Goal: Task Accomplishment & Management: Contribute content

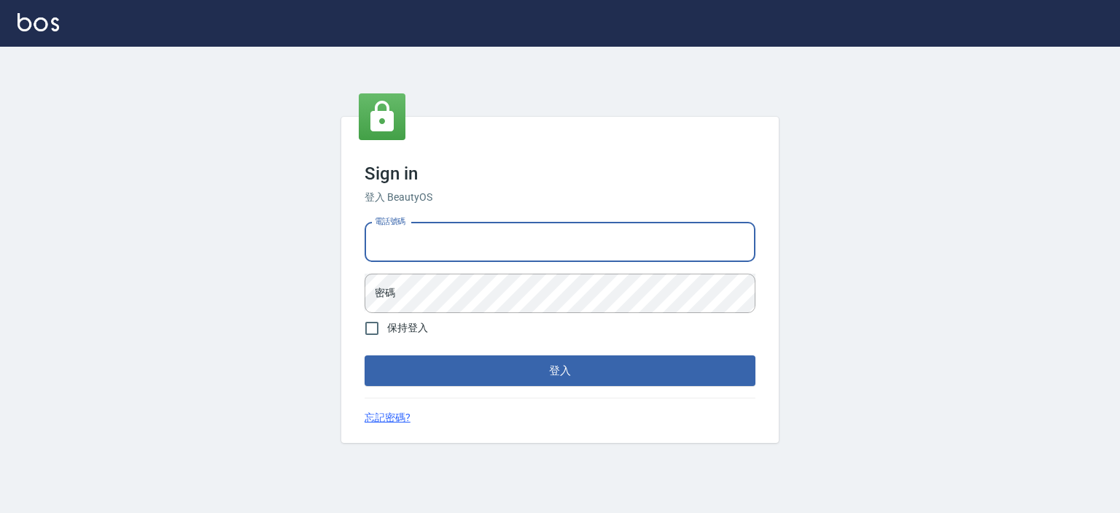
click at [492, 243] on input "電話號碼" at bounding box center [560, 241] width 391 height 39
type input "0921342116"
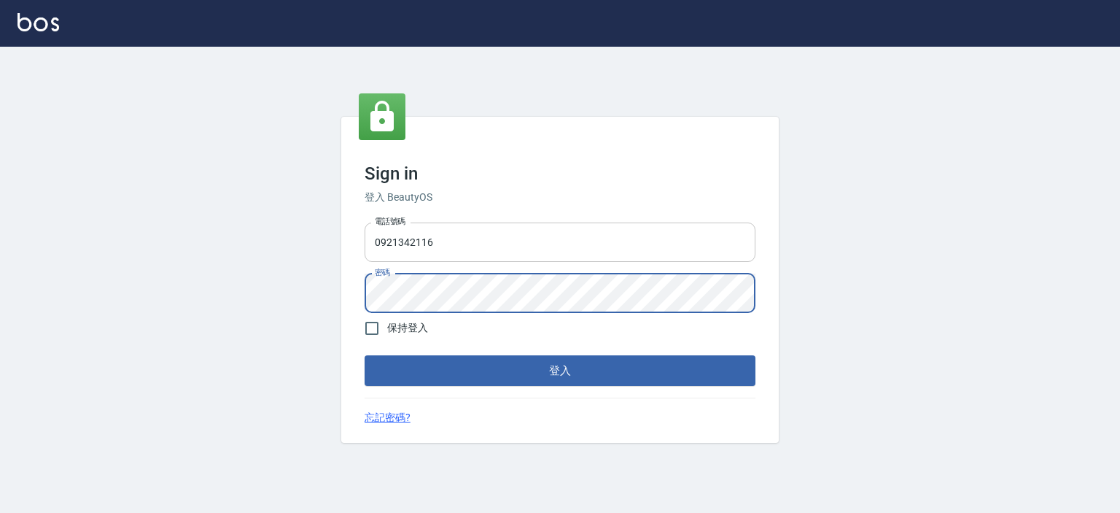
click at [365, 355] on button "登入" at bounding box center [560, 370] width 391 height 31
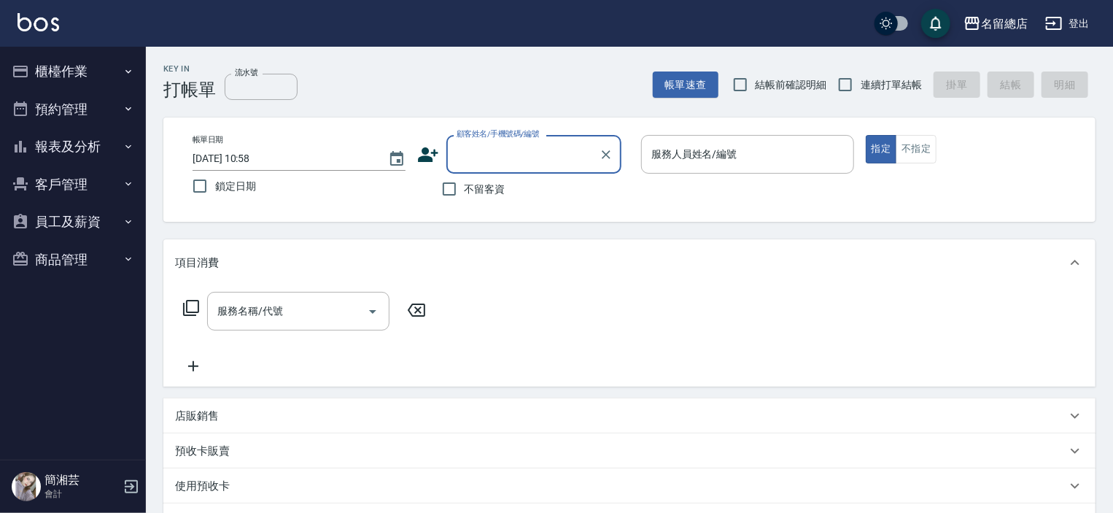
click at [71, 69] on button "櫃檯作業" at bounding box center [73, 72] width 134 height 38
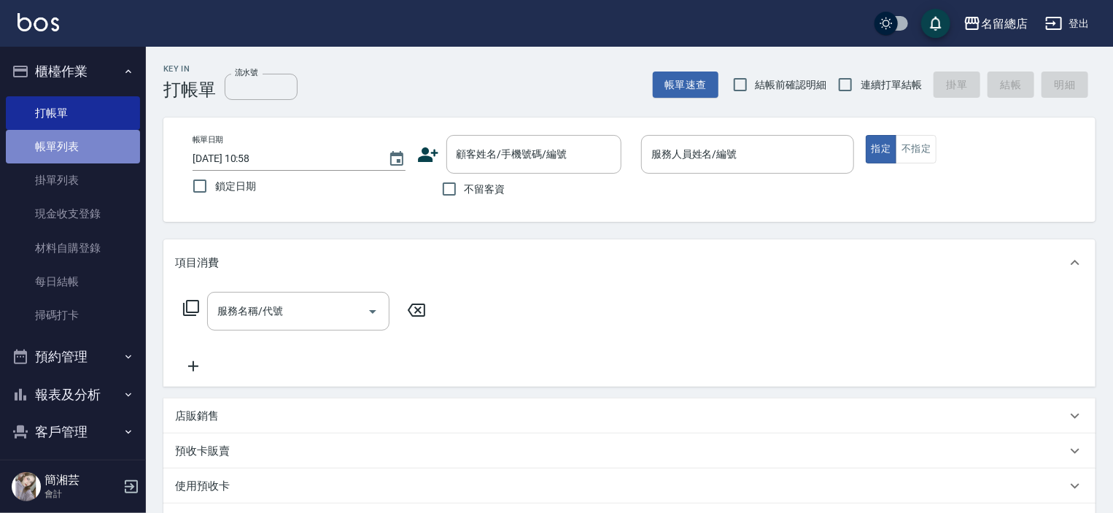
click at [88, 150] on link "帳單列表" at bounding box center [73, 147] width 134 height 34
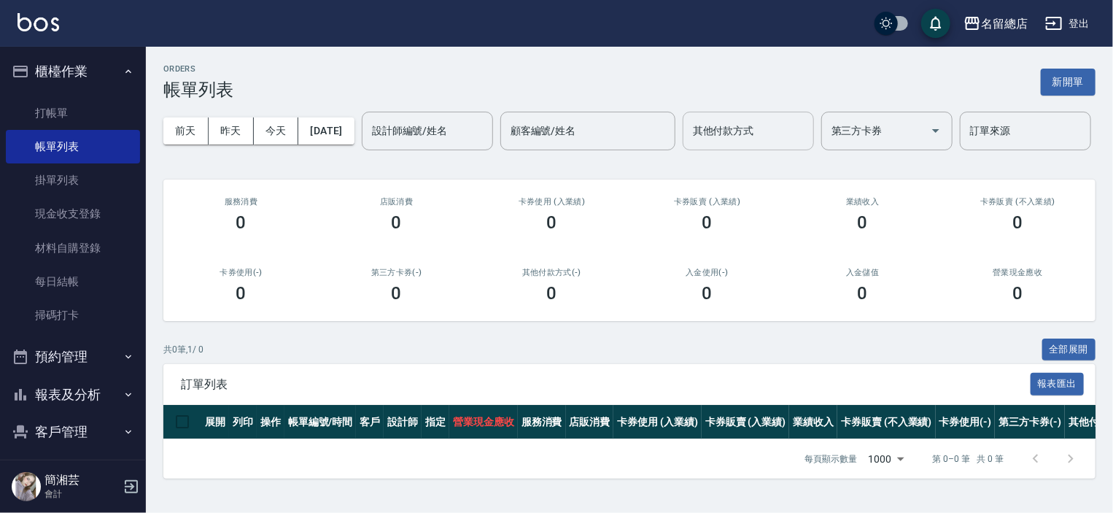
click at [689, 144] on input "其他付款方式" at bounding box center [748, 131] width 118 height 26
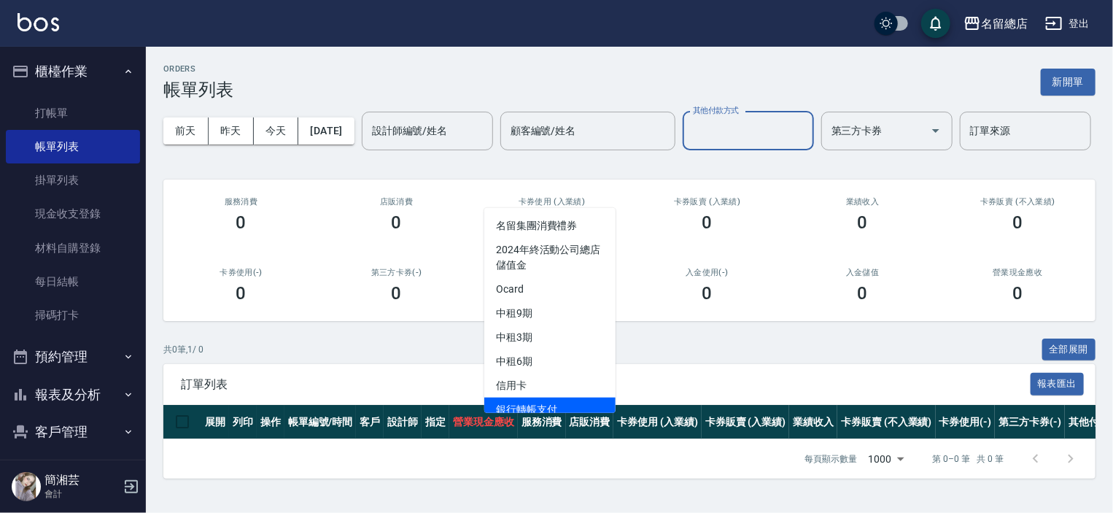
click at [563, 406] on span "銀行轉帳支付" at bounding box center [549, 410] width 131 height 24
type input "銀行轉帳支付"
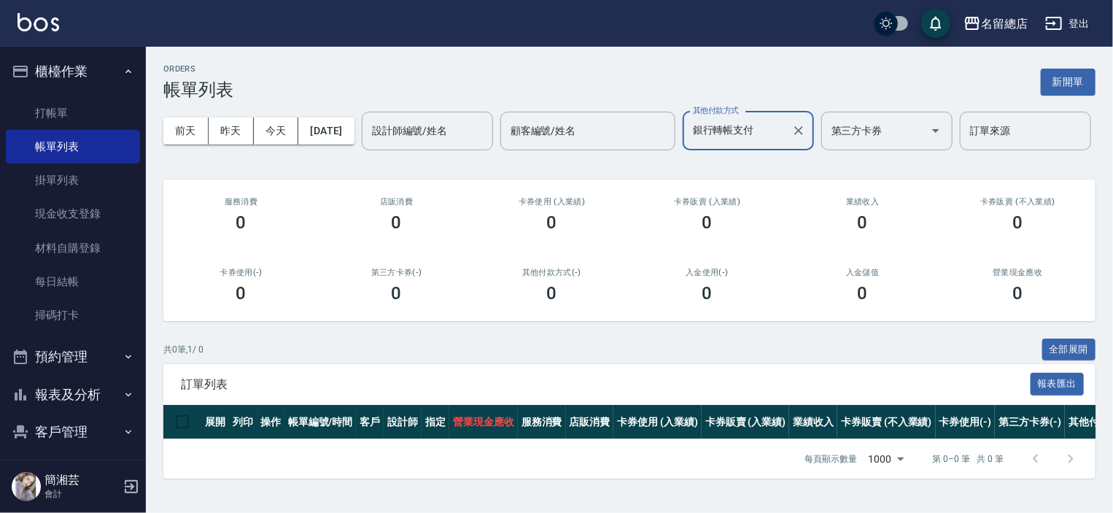
scroll to position [40, 0]
click at [230, 117] on button "昨天" at bounding box center [231, 130] width 45 height 27
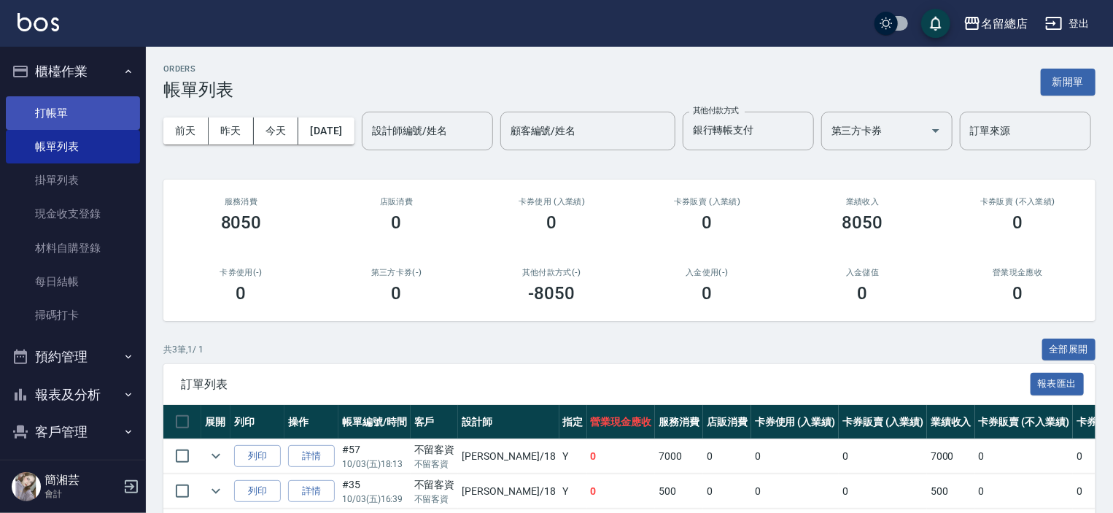
click at [59, 113] on link "打帳單" at bounding box center [73, 113] width 134 height 34
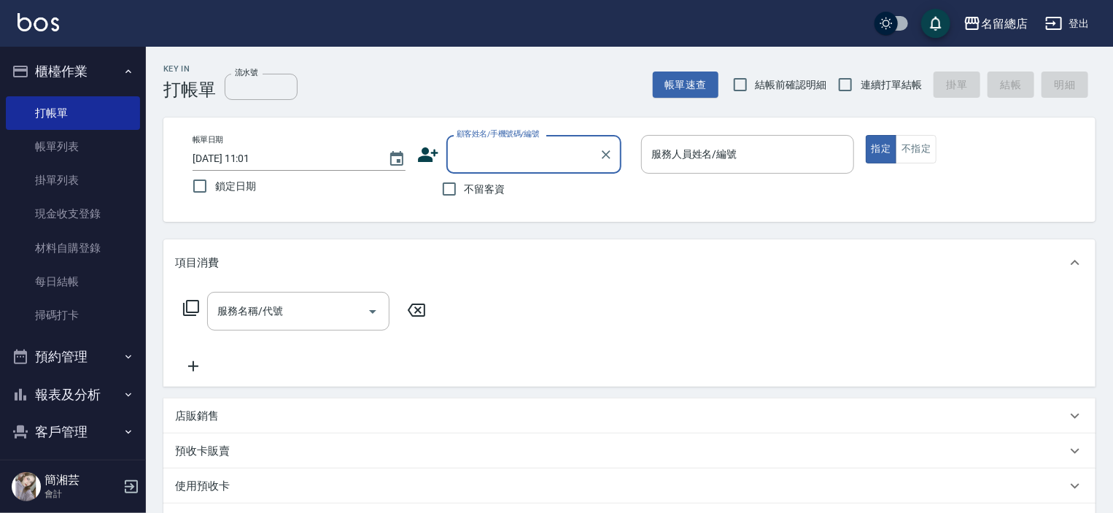
type input "ㄍ"
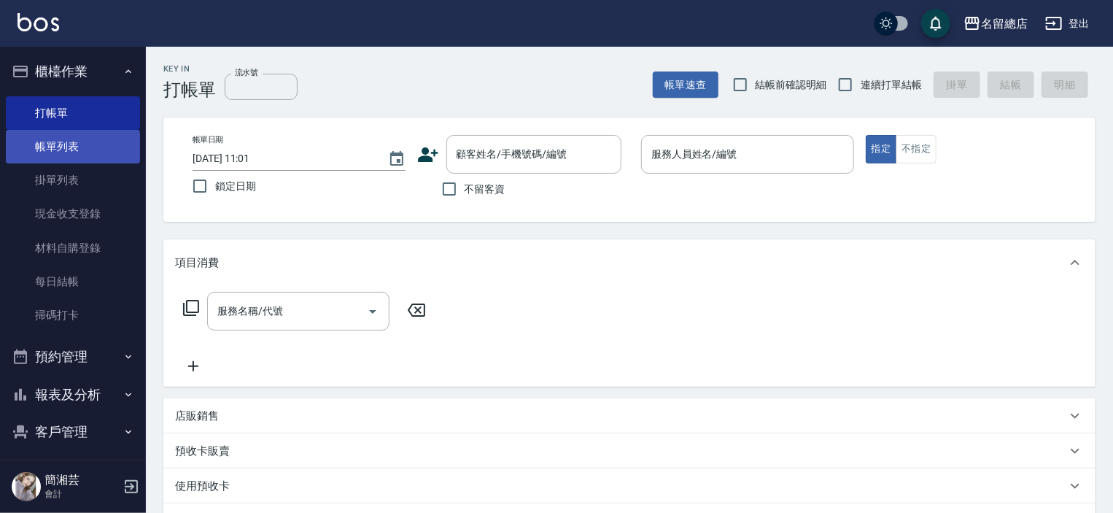
click at [48, 143] on link "帳單列表" at bounding box center [73, 147] width 134 height 34
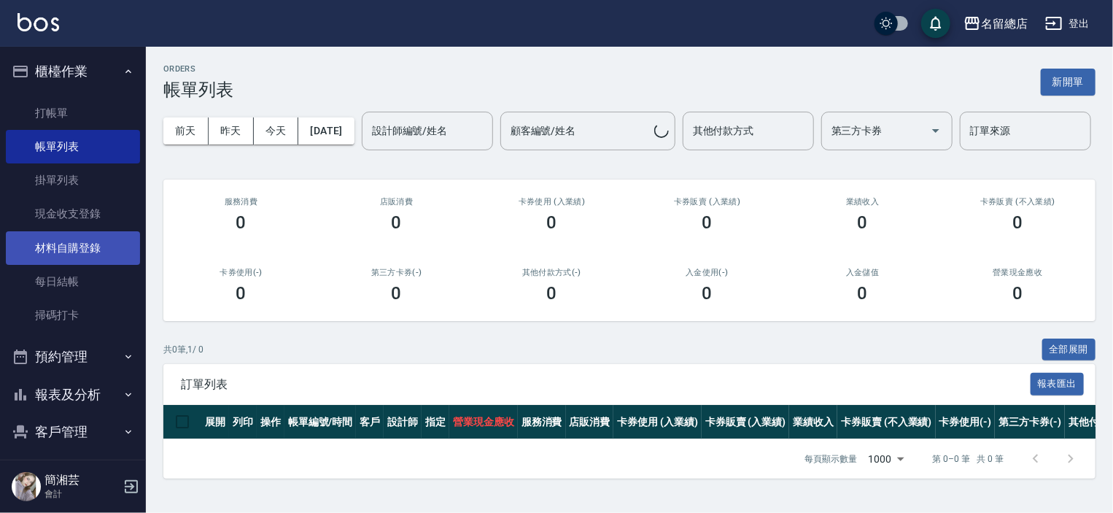
click at [70, 244] on link "材料自購登錄" at bounding box center [73, 248] width 134 height 34
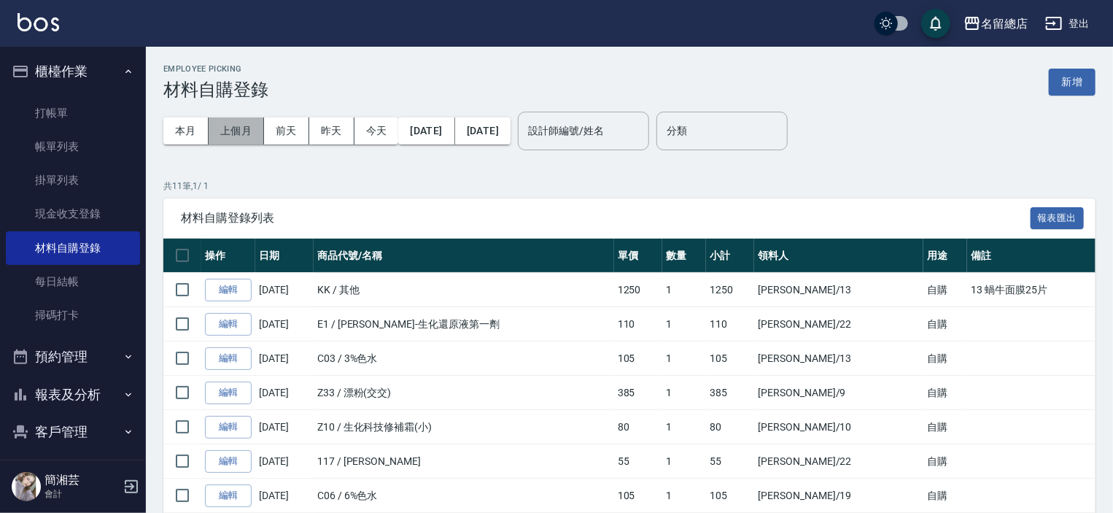
click at [225, 131] on button "上個月" at bounding box center [236, 130] width 55 height 27
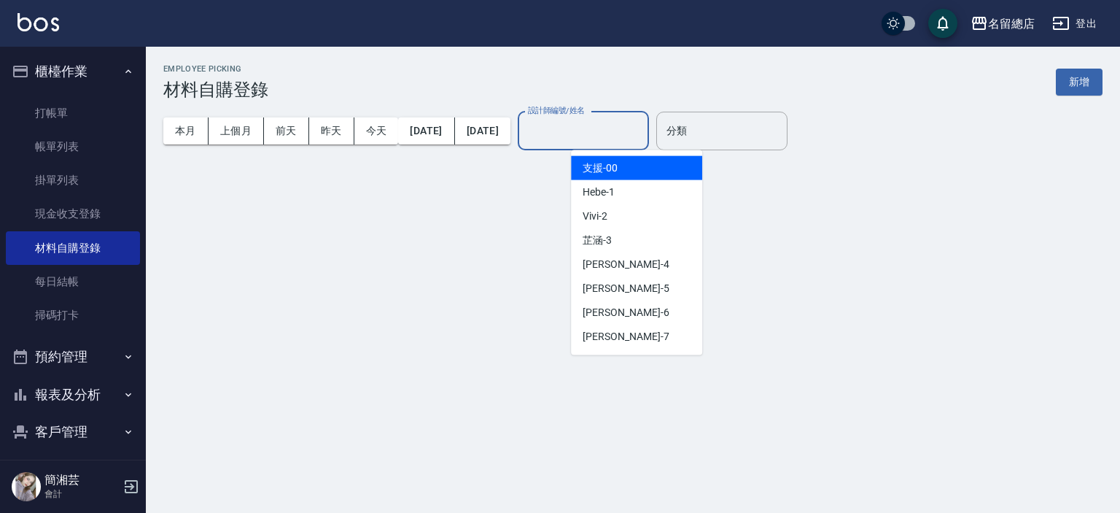
click at [643, 134] on input "設計師編號/姓名" at bounding box center [583, 131] width 118 height 26
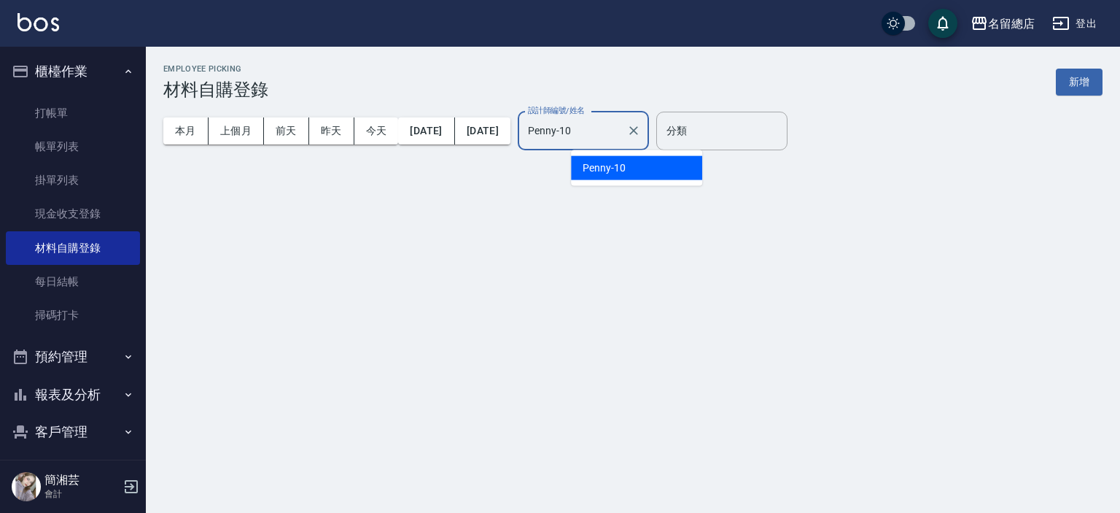
type input "Penny-10"
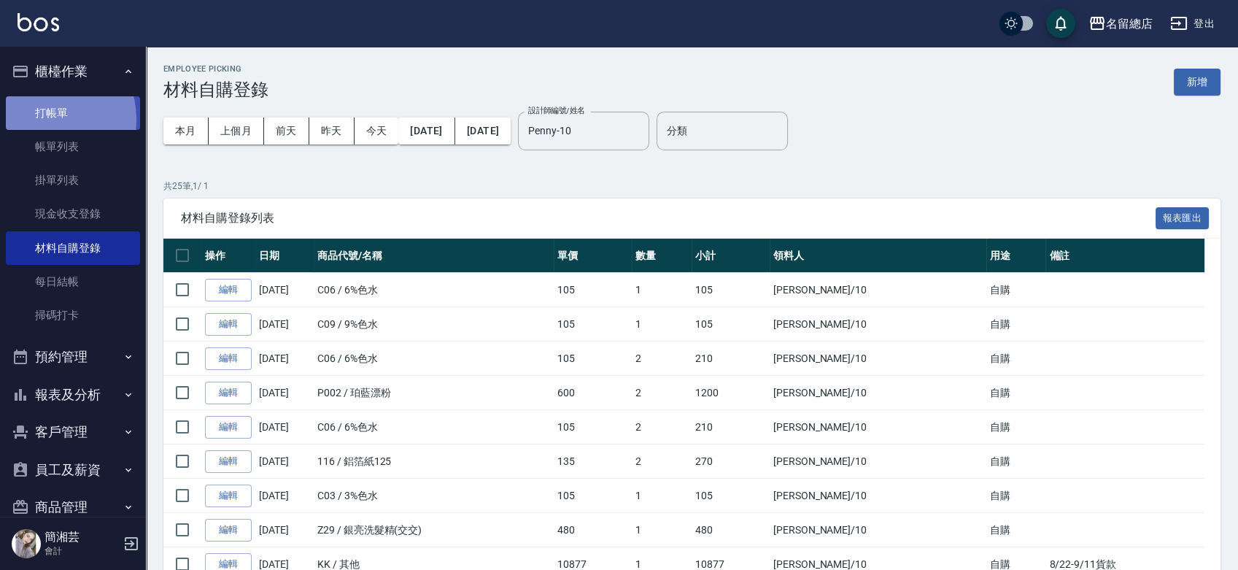
click at [40, 118] on link "打帳單" at bounding box center [73, 113] width 134 height 34
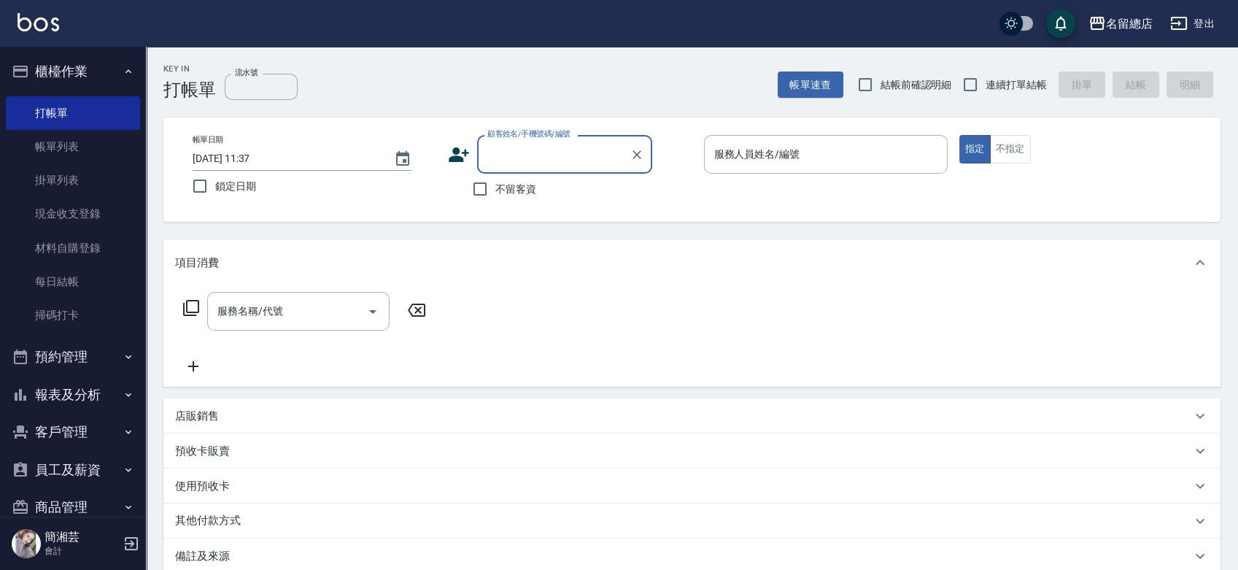
click at [60, 355] on button "預約管理" at bounding box center [73, 357] width 134 height 38
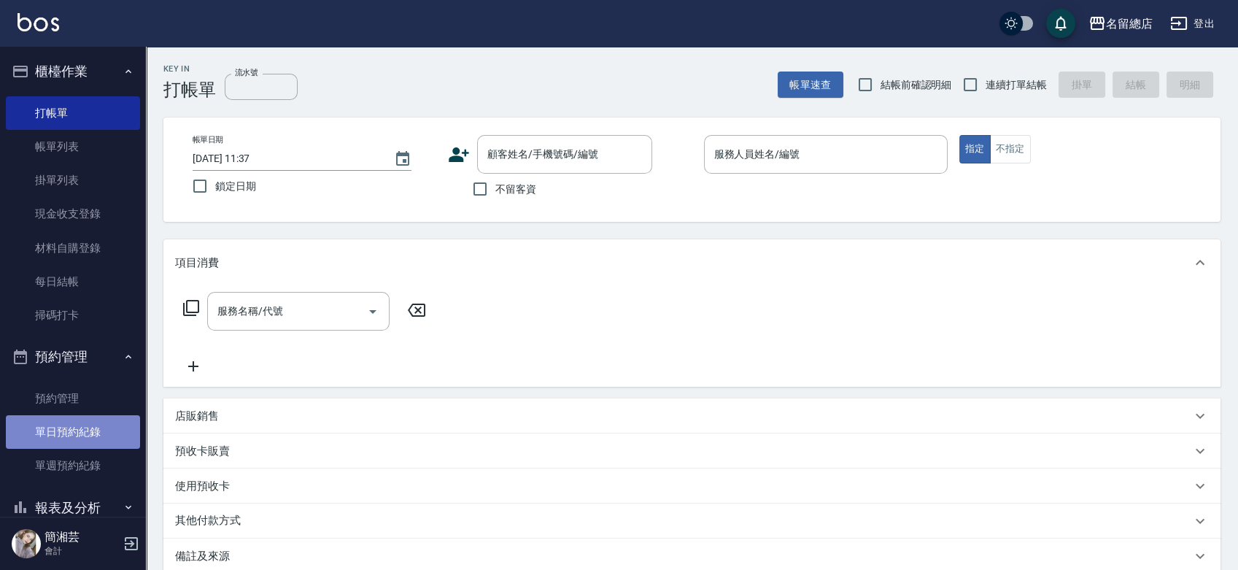
click at [104, 444] on link "單日預約紀錄" at bounding box center [73, 432] width 134 height 34
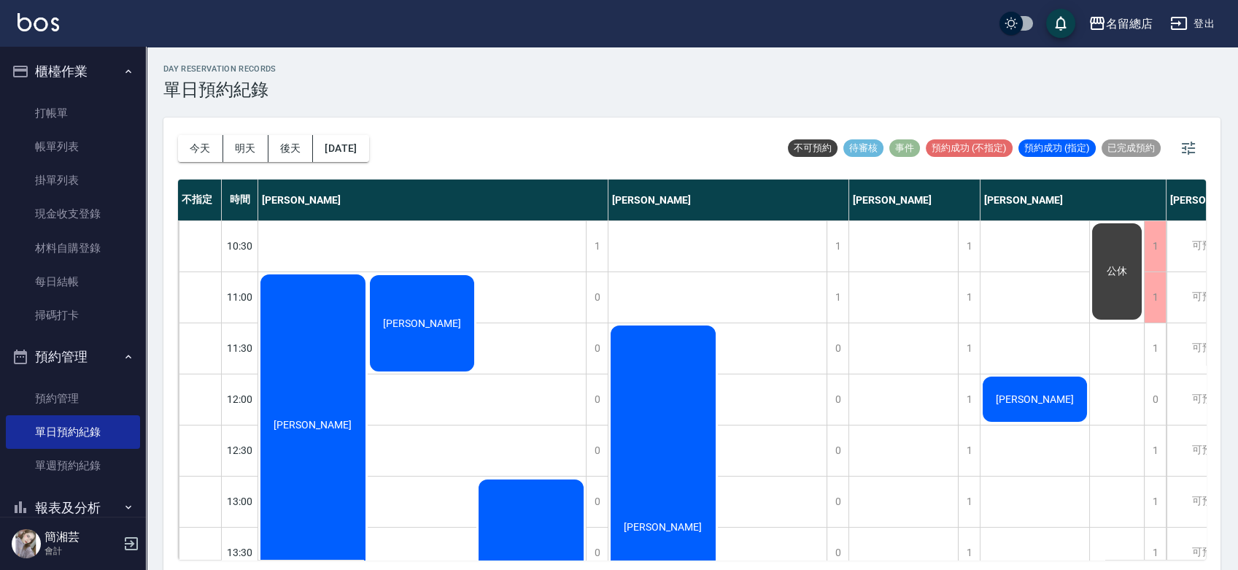
click at [743, 512] on div "[DATE] [DATE] [DATE] [DATE] 不可預約 待審核 事件 預約成功 (不指定) 預約成功 (指定) 已完成預約 不指定 時間 [PERS…" at bounding box center [691, 345] width 1057 height 457
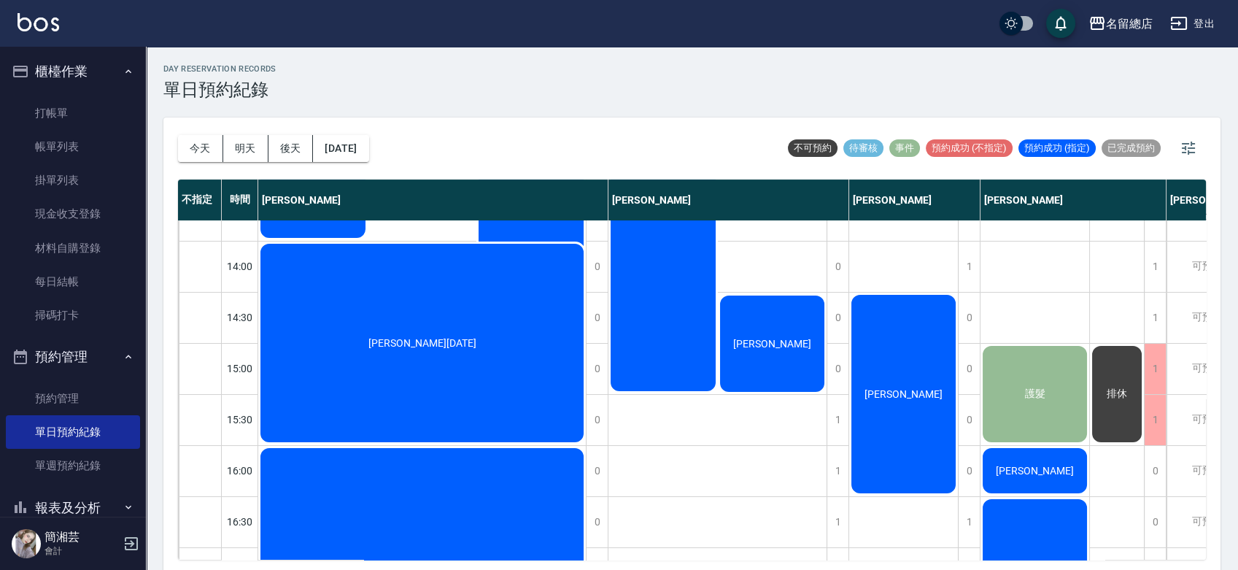
scroll to position [238, 0]
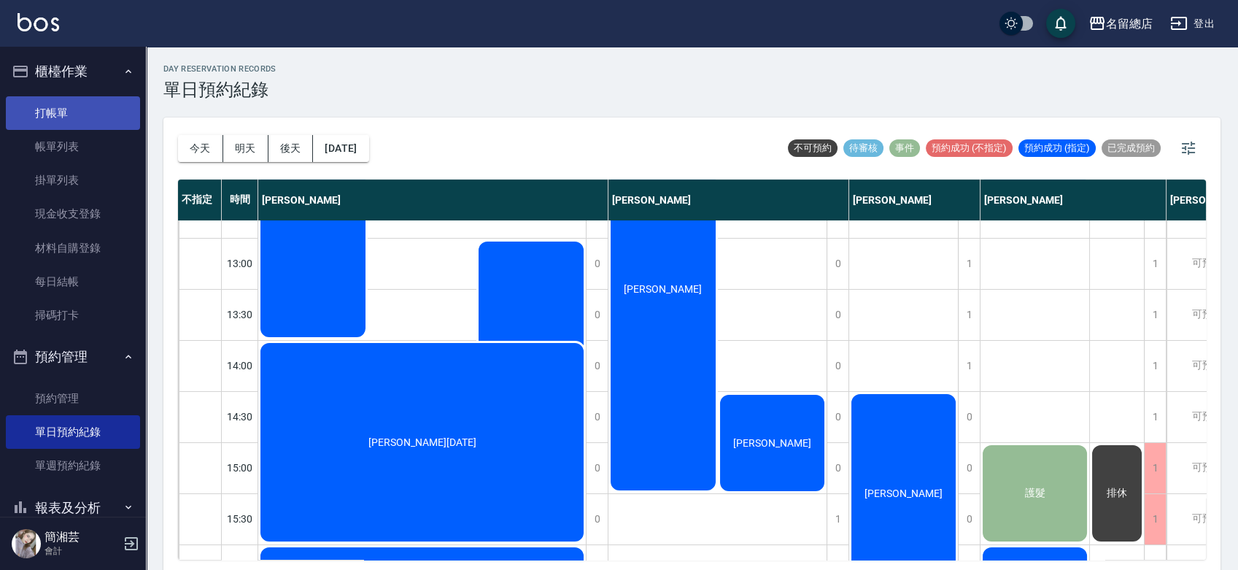
click at [96, 118] on link "打帳單" at bounding box center [73, 113] width 134 height 34
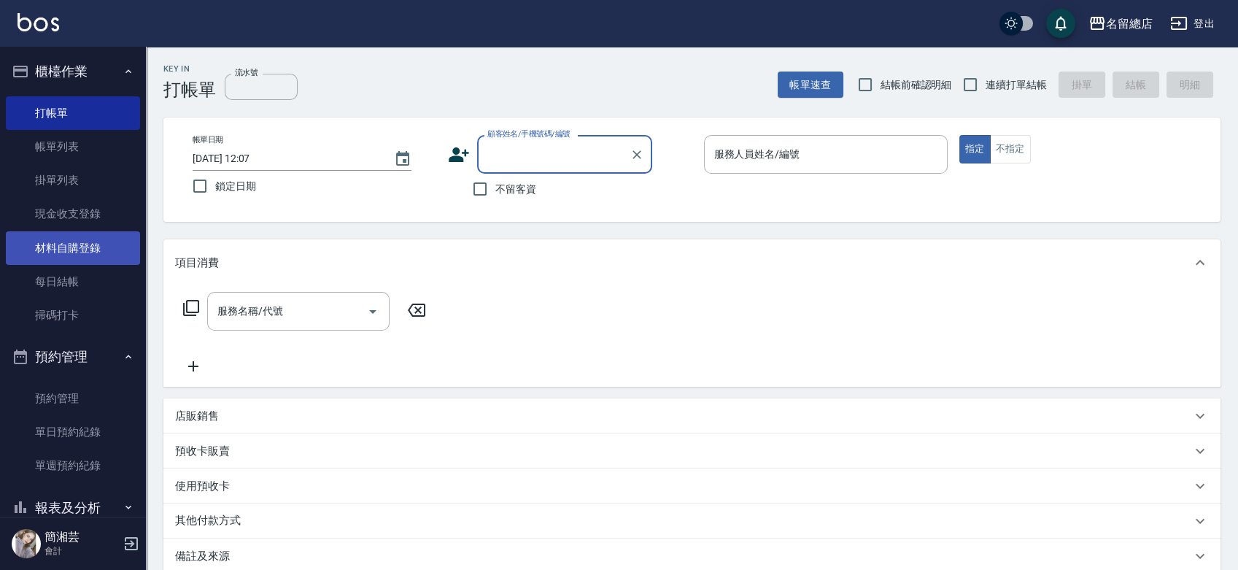
click at [66, 244] on link "材料自購登錄" at bounding box center [73, 248] width 134 height 34
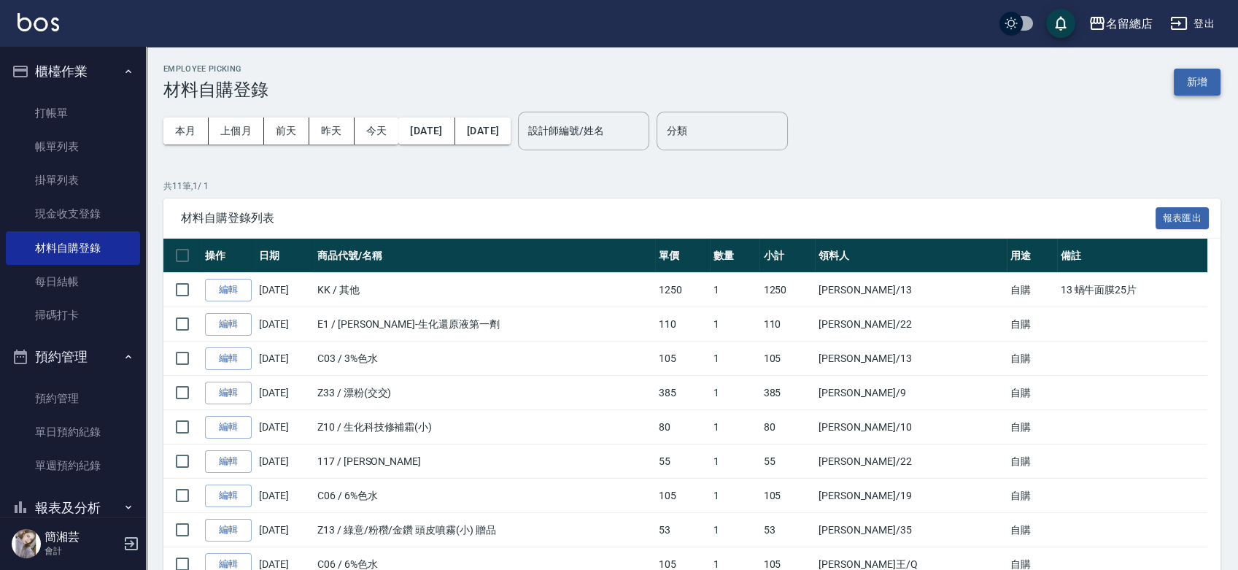
click at [1120, 88] on button "新增" at bounding box center [1197, 82] width 47 height 27
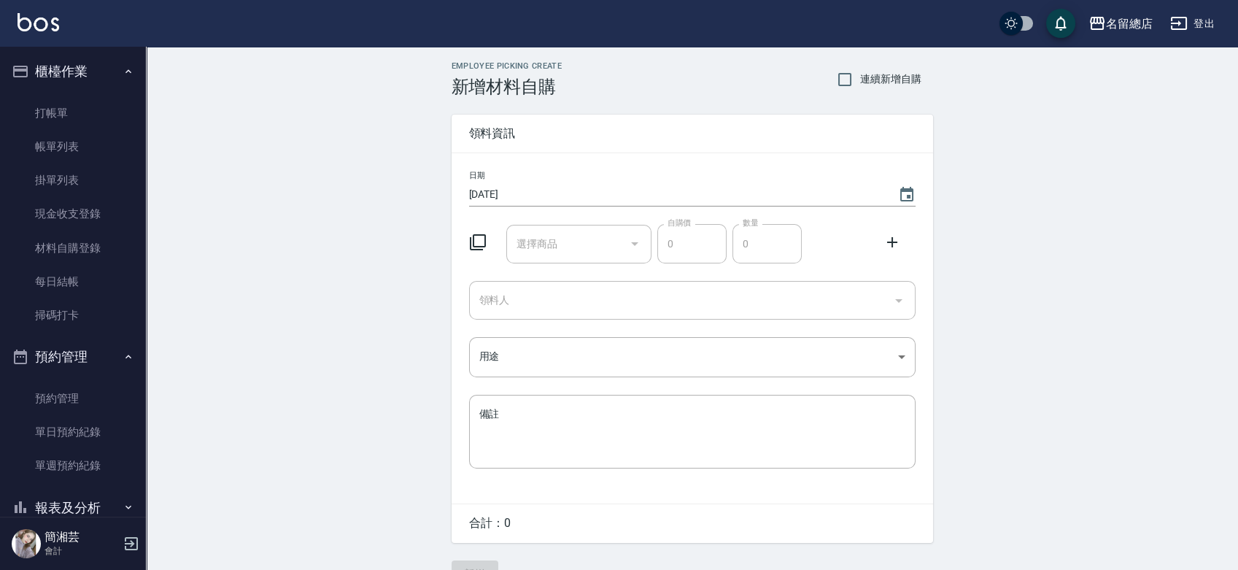
click at [558, 243] on input "選擇商品" at bounding box center [568, 244] width 110 height 26
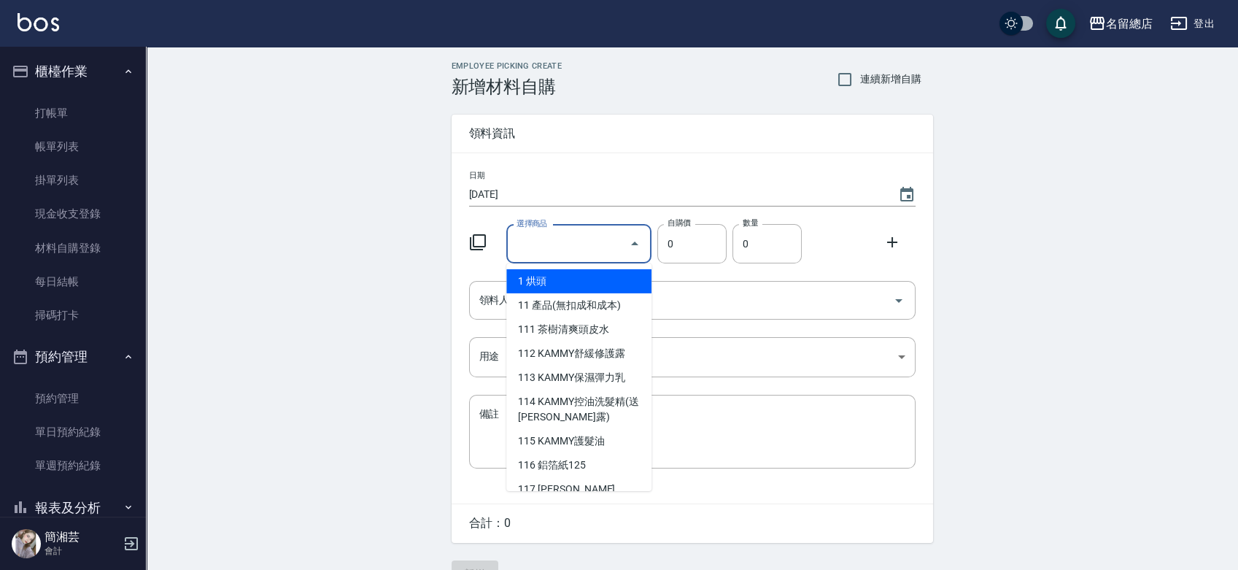
type input "6%色水"
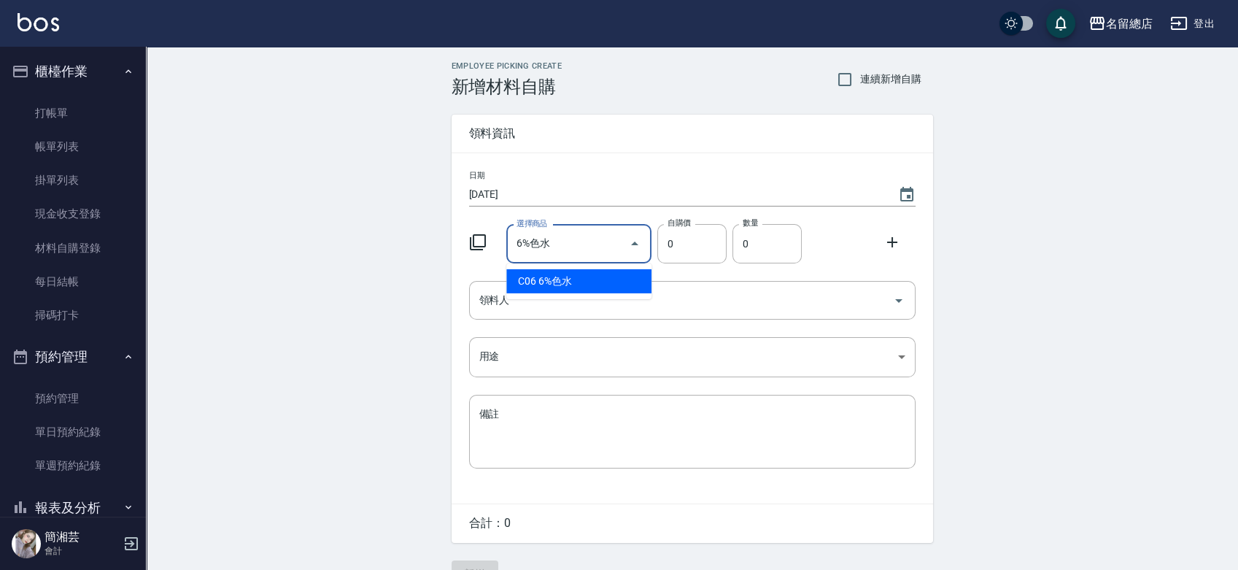
click at [570, 287] on li "C06 6%色水" at bounding box center [578, 281] width 145 height 24
type input "105"
type input "1"
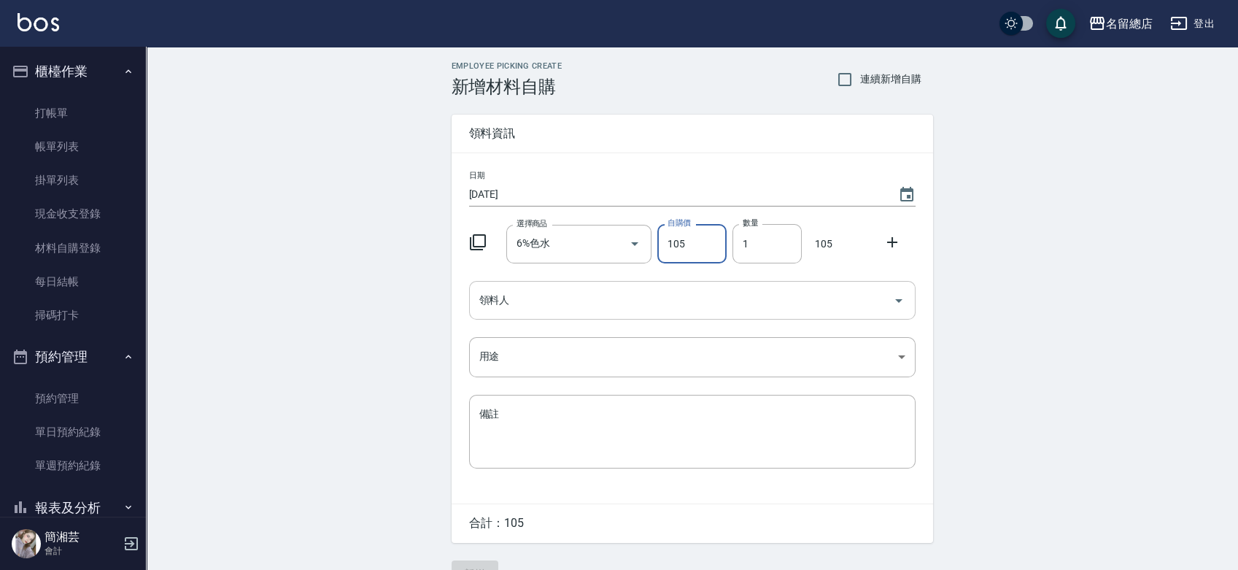
click at [567, 314] on div "領料人" at bounding box center [692, 300] width 446 height 39
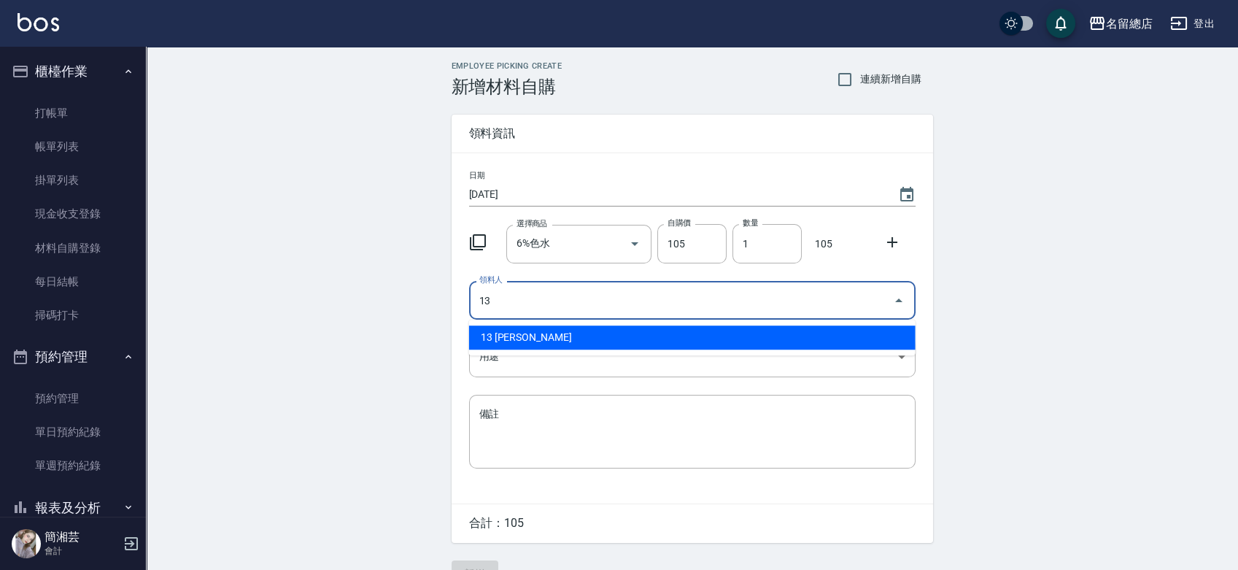
type input "13 [PERSON_NAME]"
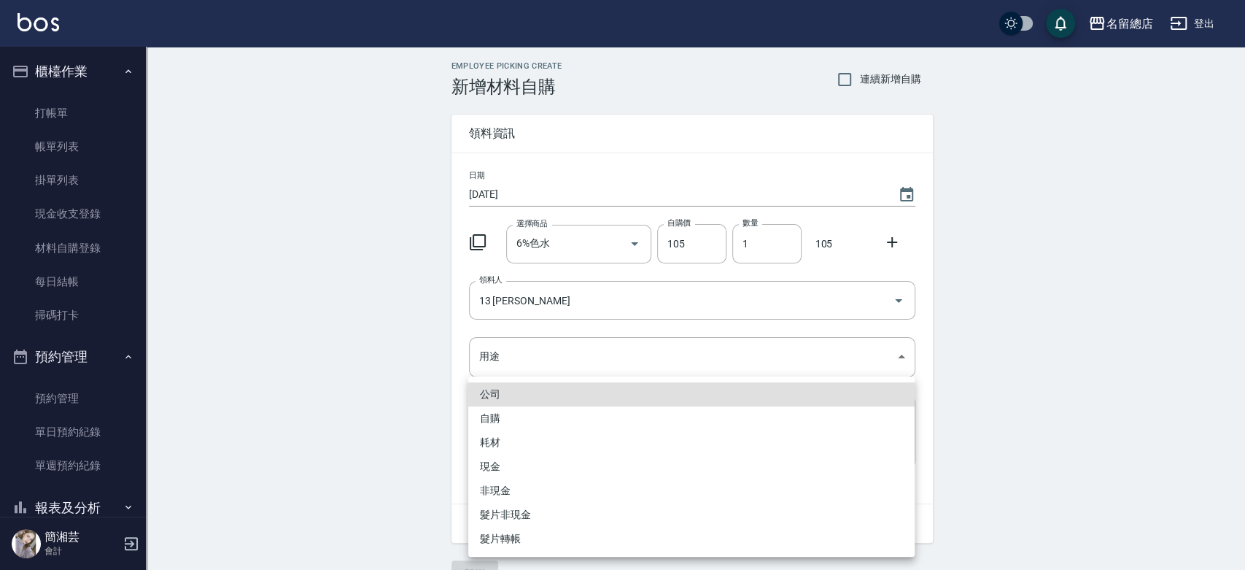
click at [528, 408] on li "自購" at bounding box center [691, 418] width 446 height 24
type input "自購"
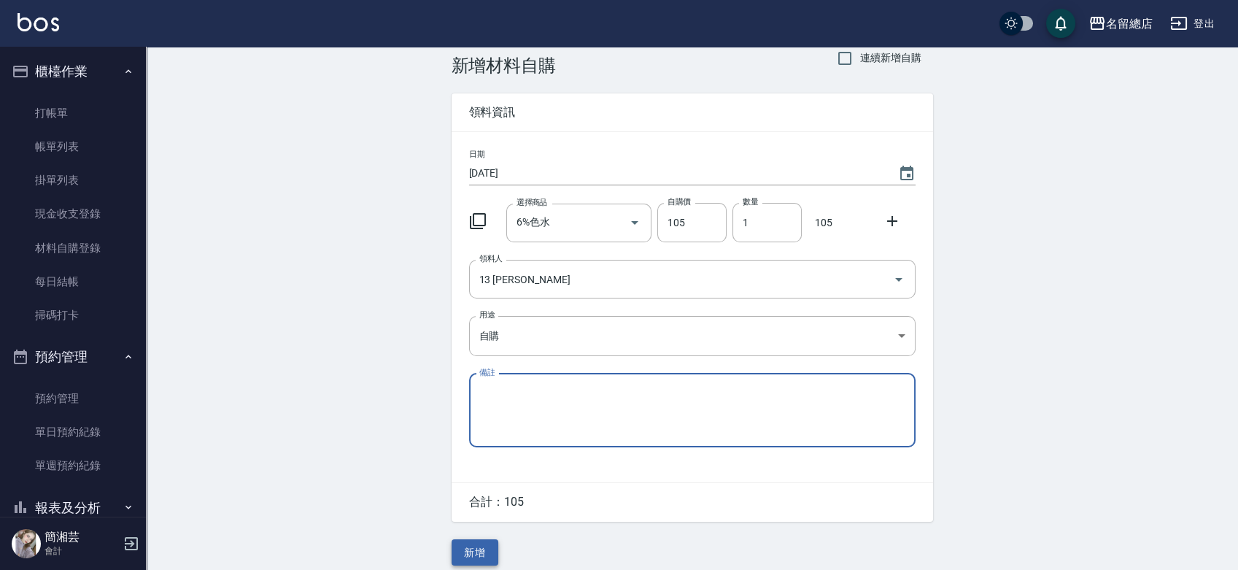
scroll to position [32, 0]
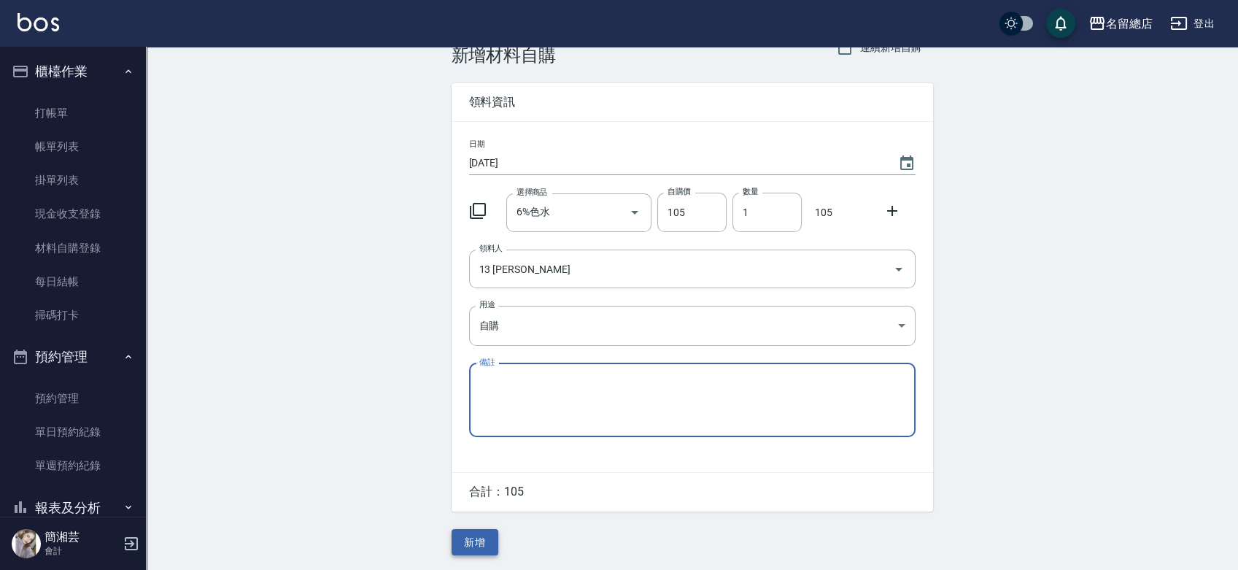
click at [487, 512] on button "新增" at bounding box center [475, 542] width 47 height 27
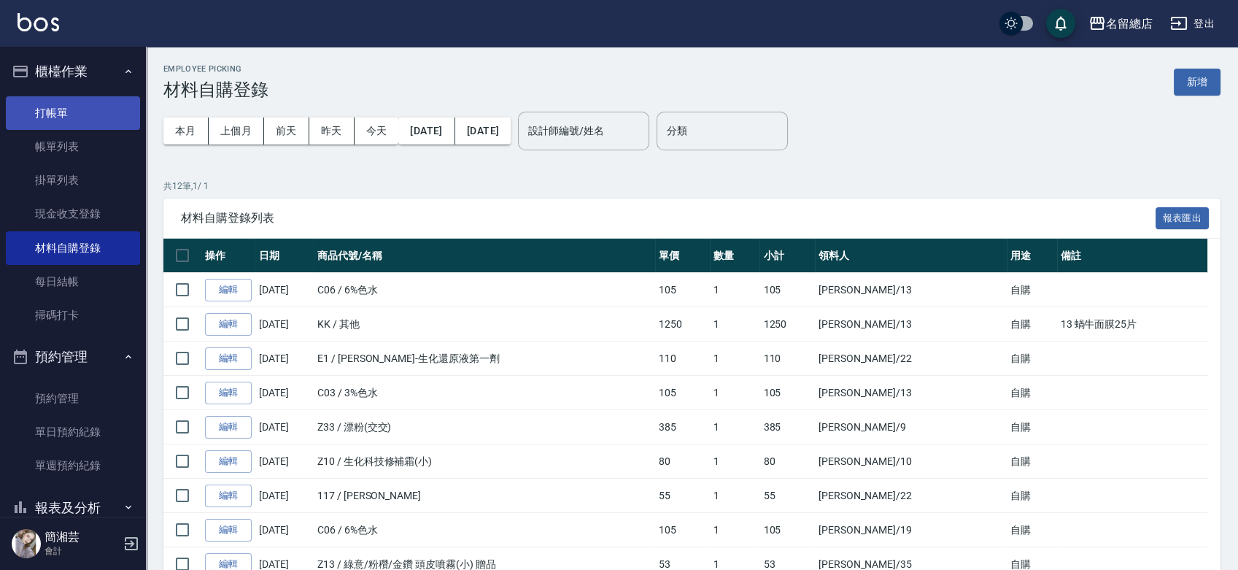
click at [35, 107] on link "打帳單" at bounding box center [73, 113] width 134 height 34
